Goal: Task Accomplishment & Management: Manage account settings

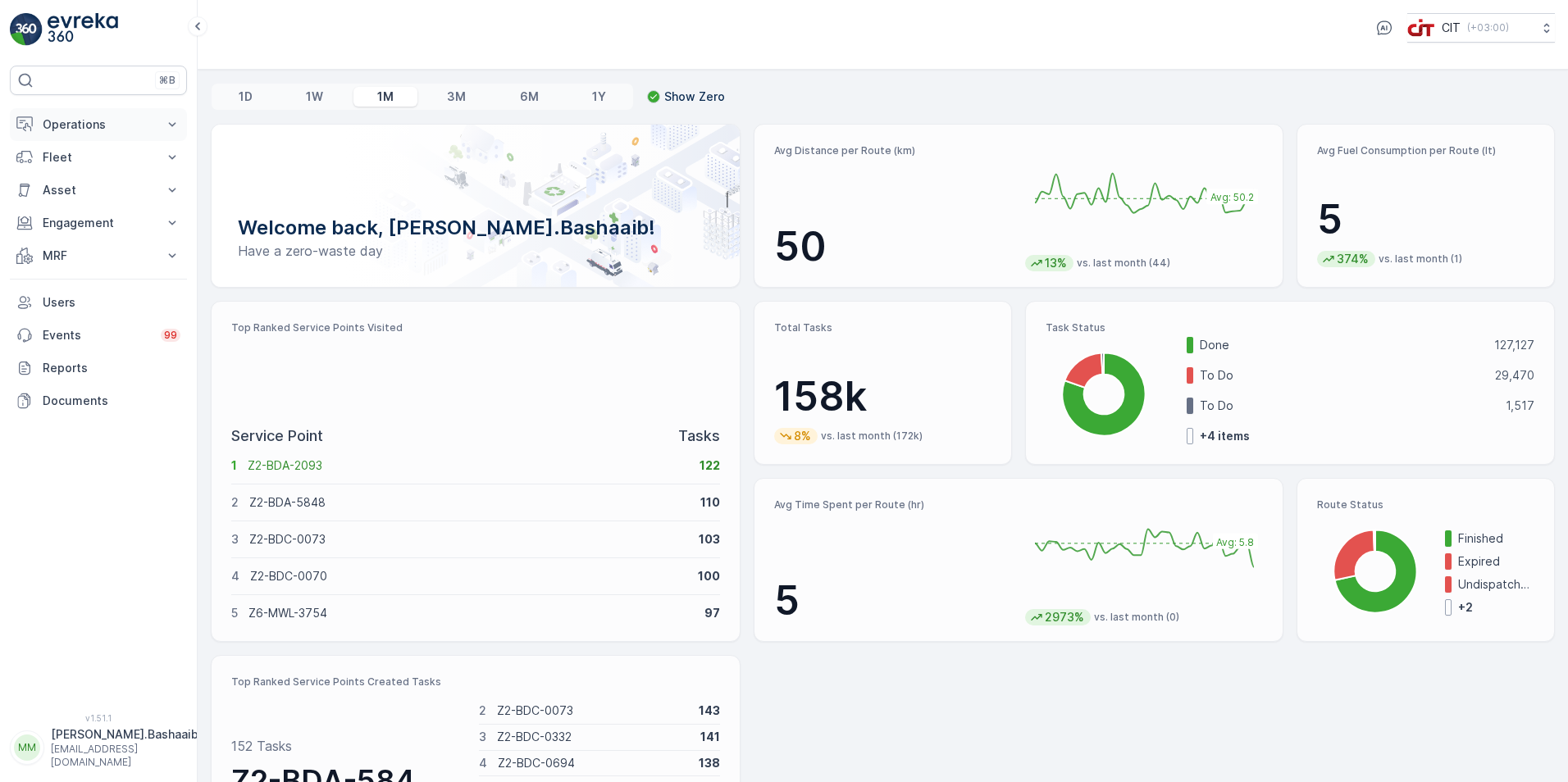
click at [103, 136] on button "Operations" at bounding box center [98, 125] width 177 height 33
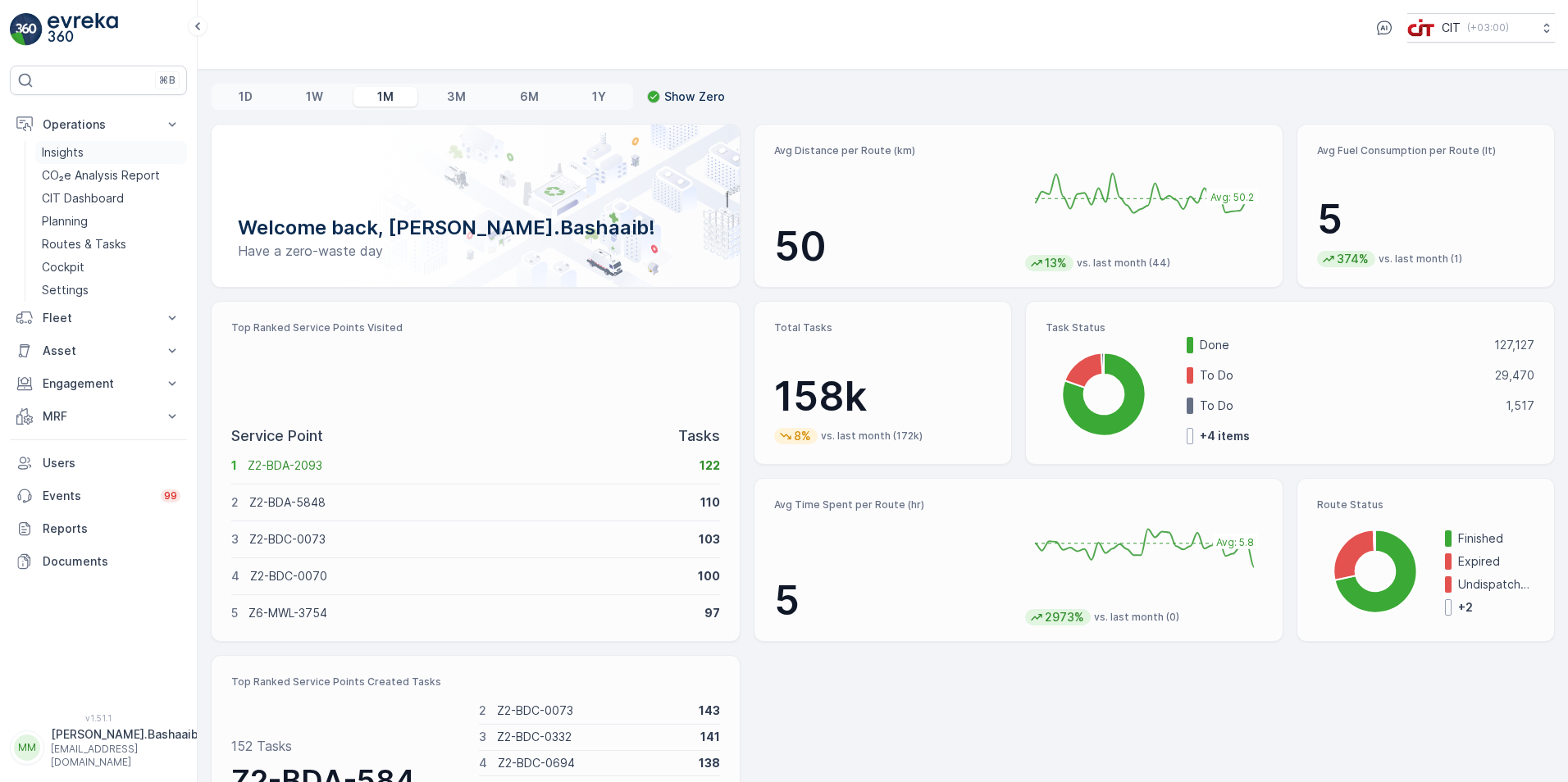
click at [95, 154] on link "Insights" at bounding box center [111, 152] width 152 height 23
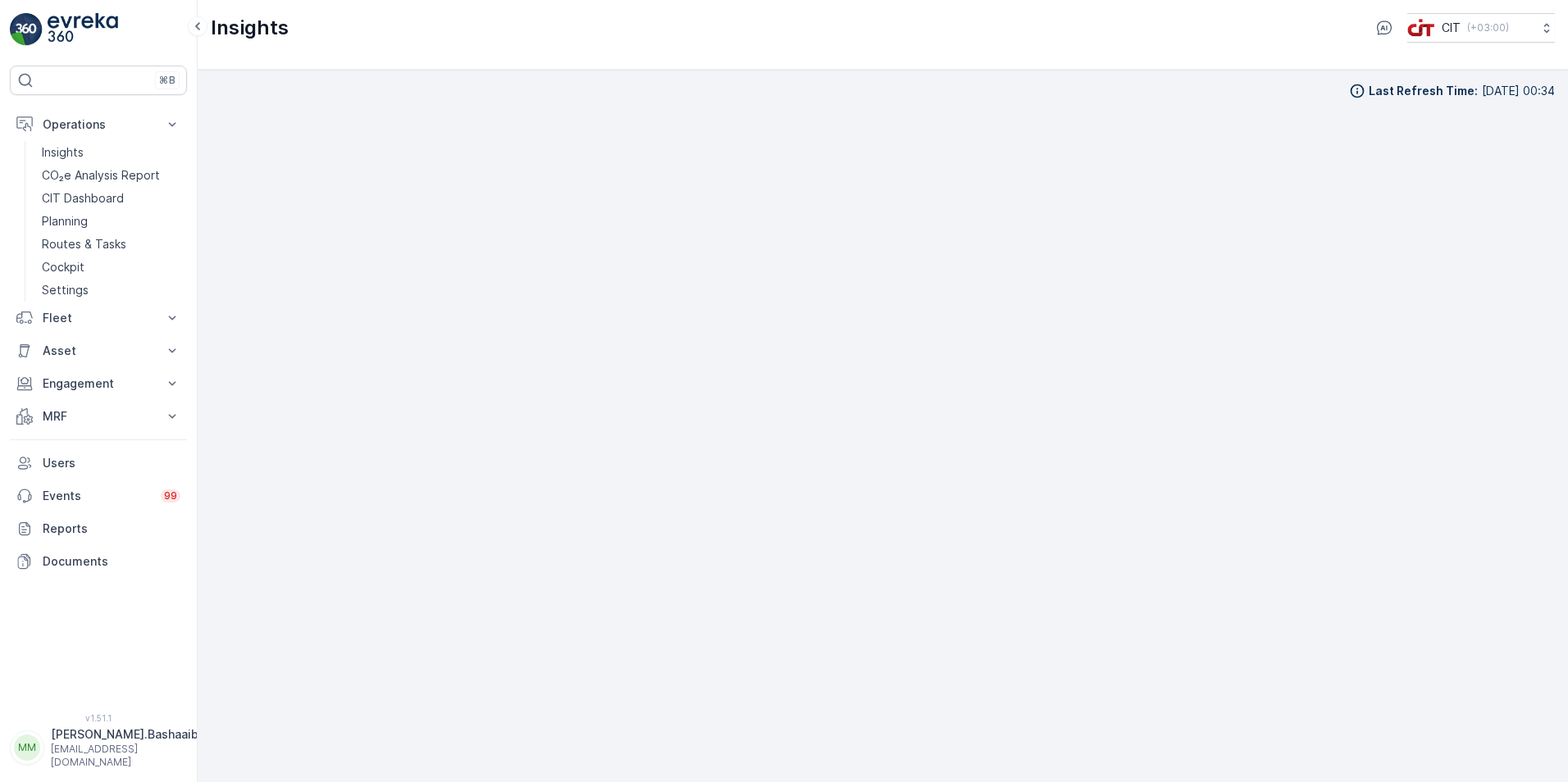
scroll to position [16, 0]
click at [57, 760] on p "[EMAIL_ADDRESS][DOMAIN_NAME]" at bounding box center [125, 756] width 147 height 26
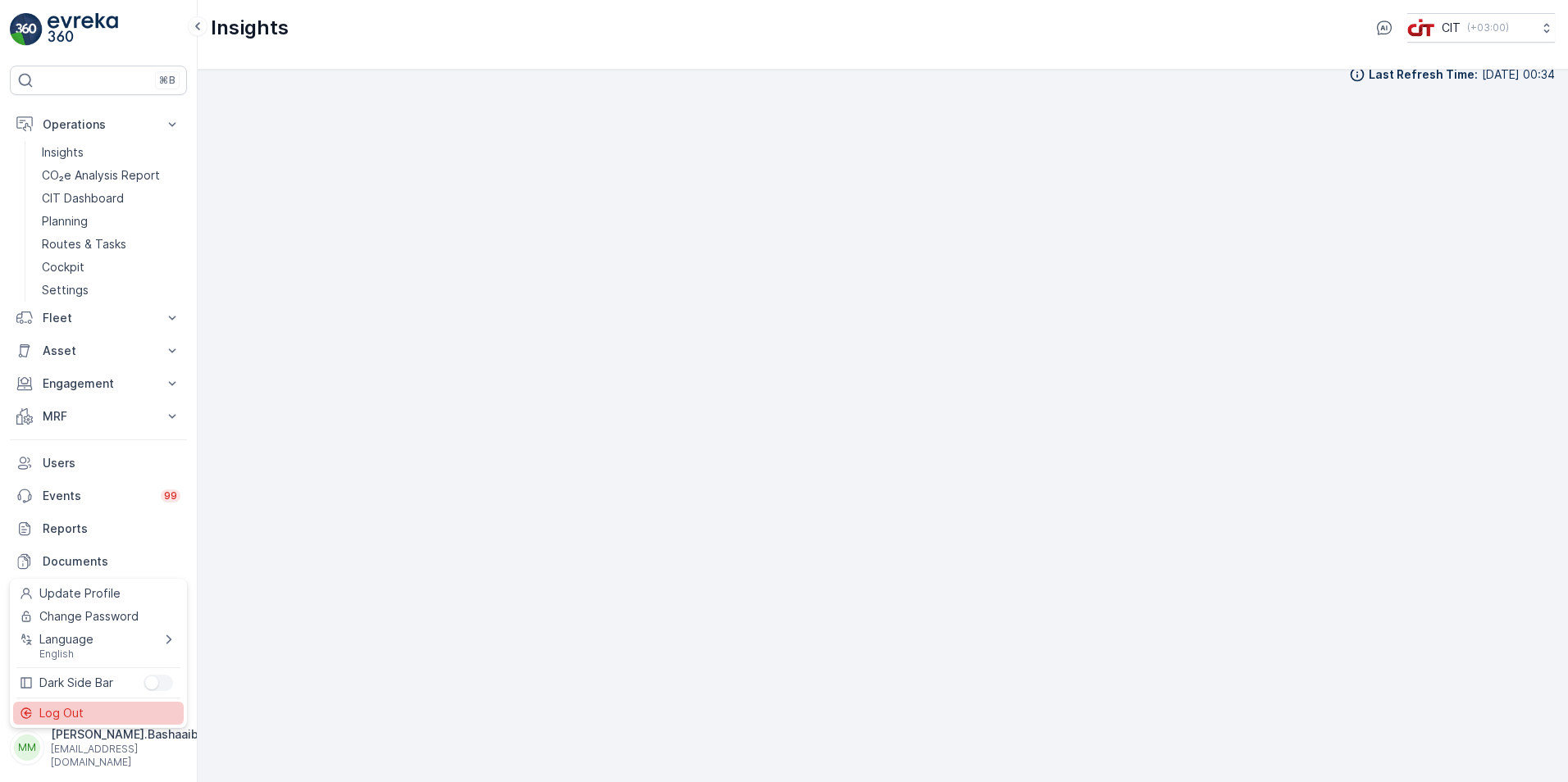
click at [55, 718] on span "Log Out" at bounding box center [61, 713] width 45 height 16
